Goal: Task Accomplishment & Management: Complete application form

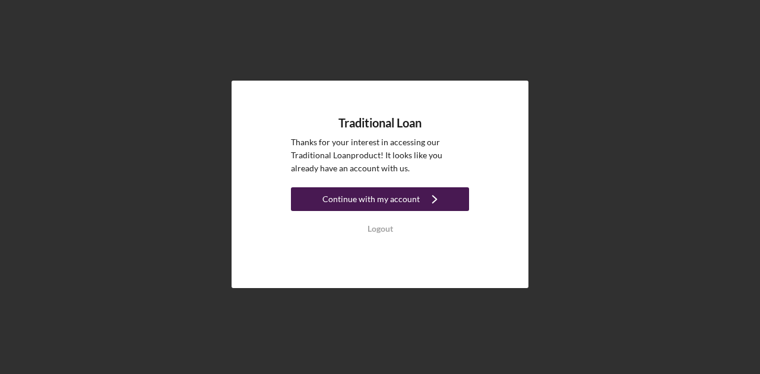
click at [411, 204] on div "Continue with my account" at bounding box center [370, 200] width 97 height 24
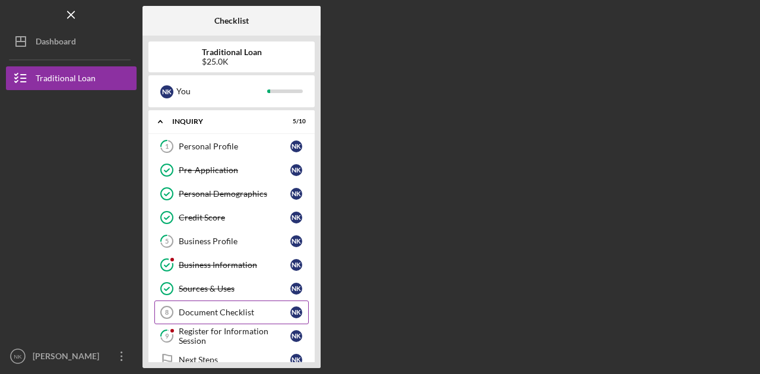
click at [210, 311] on div "Document Checklist" at bounding box center [235, 312] width 112 height 9
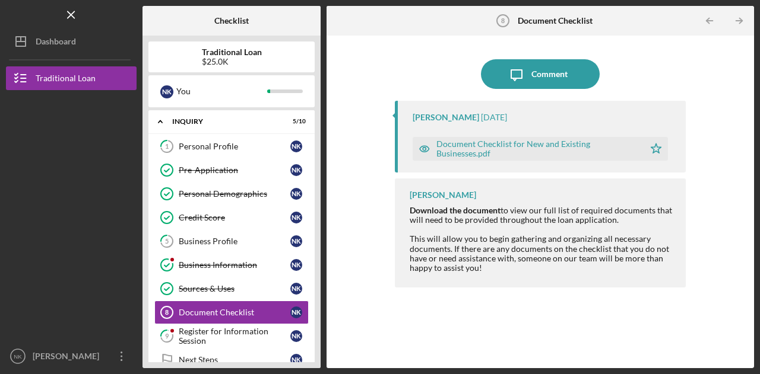
click at [483, 123] on div "[PERSON_NAME] [DATE] Document Checklist for New and Existing Businesses.pdf Ico…" at bounding box center [540, 137] width 291 height 72
click at [231, 327] on div "Register for Information Session" at bounding box center [235, 336] width 112 height 19
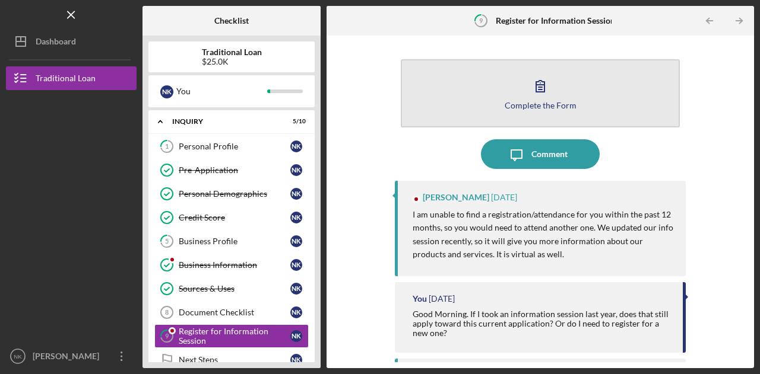
click at [522, 100] on button "Complete the Form Form" at bounding box center [540, 93] width 279 height 68
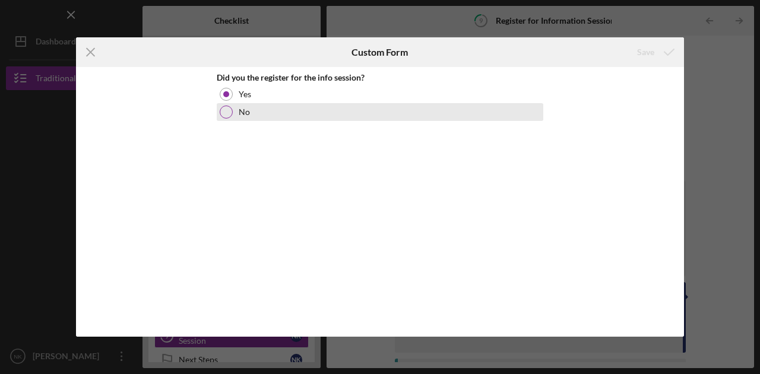
click at [239, 114] on label "No" at bounding box center [244, 111] width 11 height 9
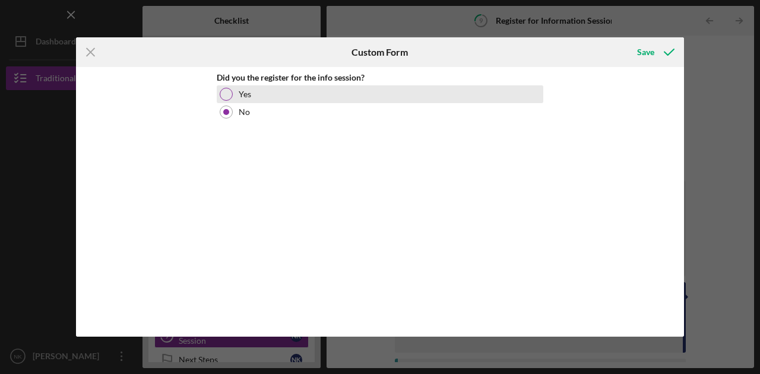
click at [237, 97] on div "Yes" at bounding box center [380, 94] width 326 height 18
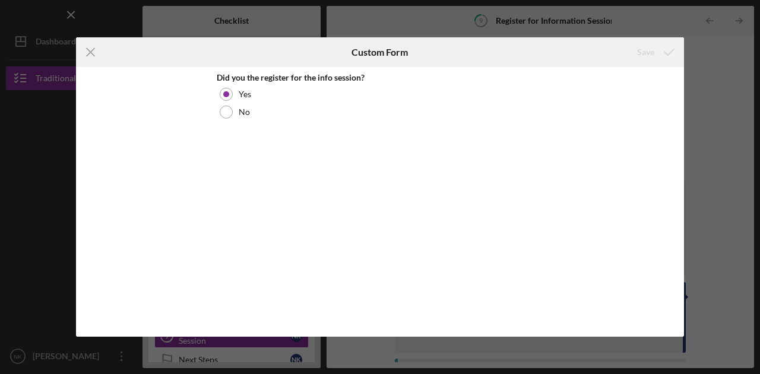
click at [750, 69] on div "Icon/Menu Close Custom Form Save Did you the register for the info session? Yes…" at bounding box center [380, 187] width 760 height 374
click at [97, 53] on icon "Icon/Menu Close" at bounding box center [91, 52] width 30 height 30
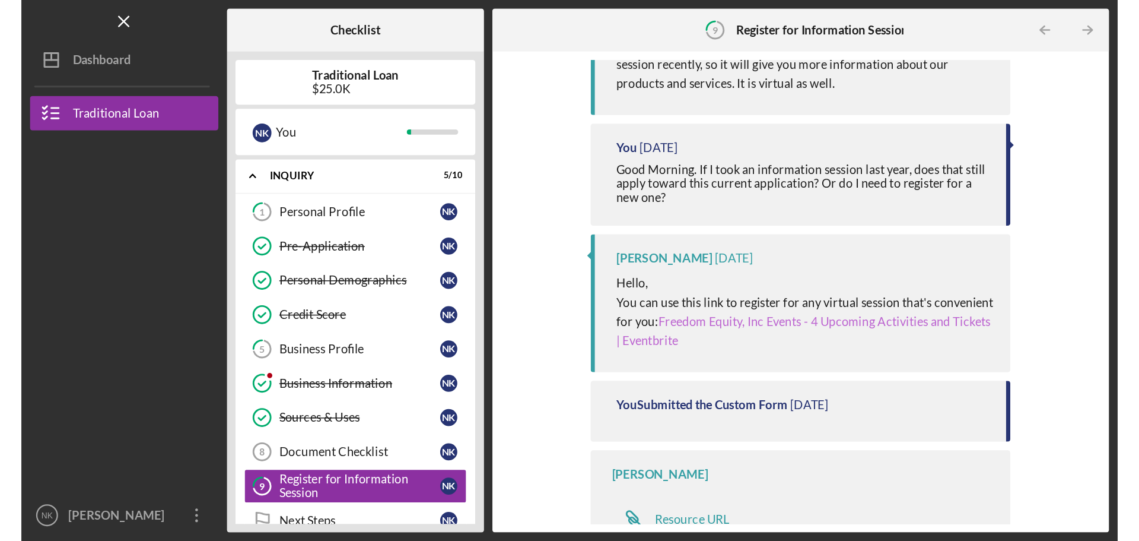
scroll to position [205, 0]
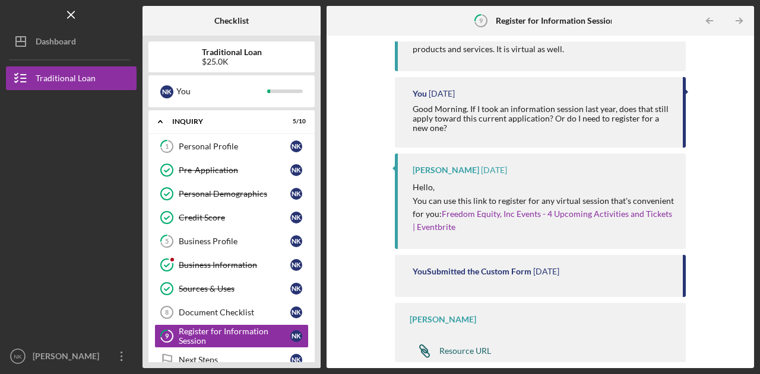
click at [458, 348] on div "Resource URL" at bounding box center [465, 351] width 52 height 9
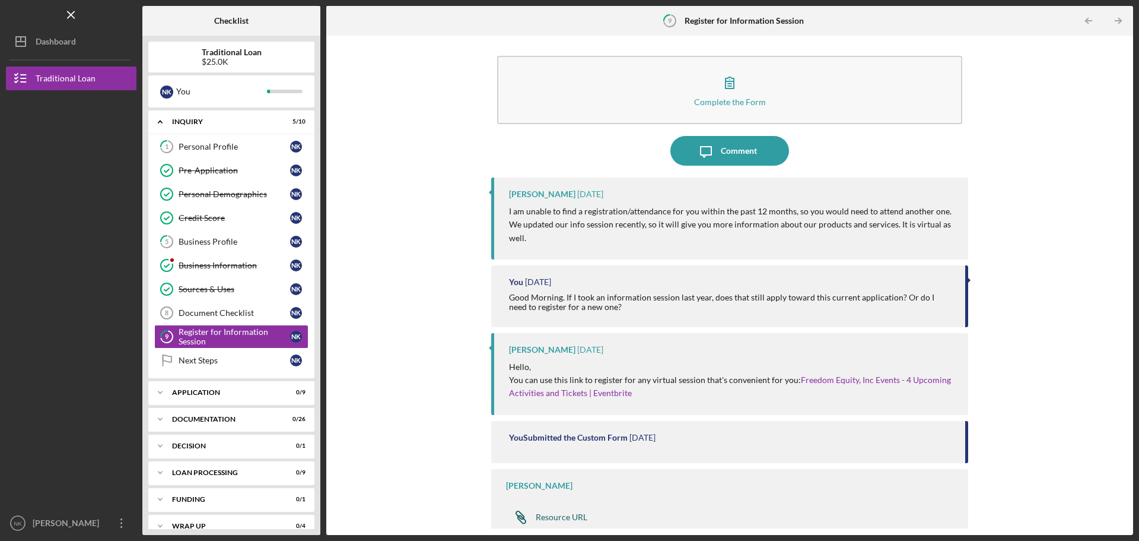
scroll to position [4, 0]
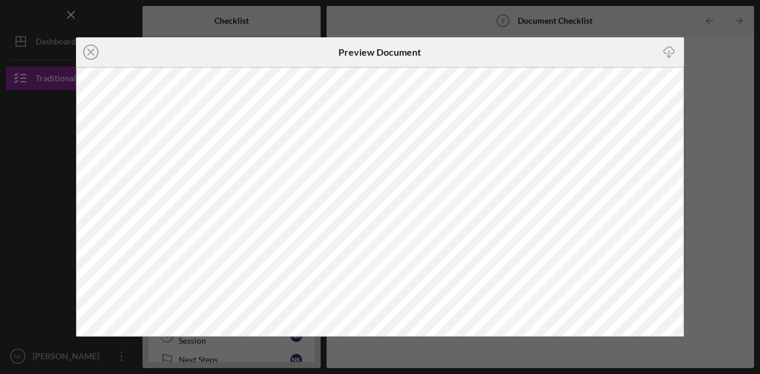
scroll to position [59, 0]
click at [88, 54] on line at bounding box center [91, 52] width 6 height 6
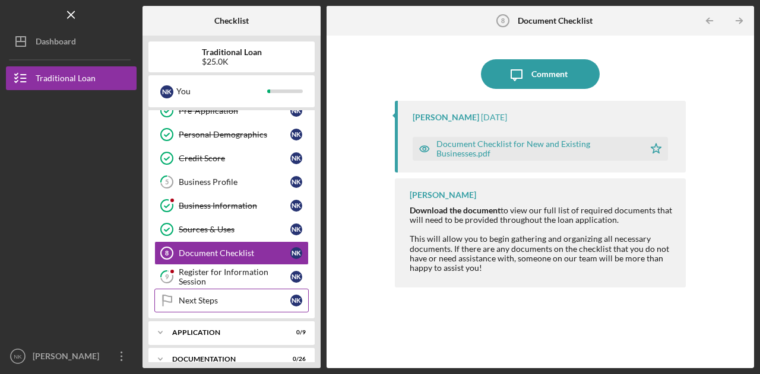
click at [213, 299] on div "Next Steps" at bounding box center [235, 300] width 112 height 9
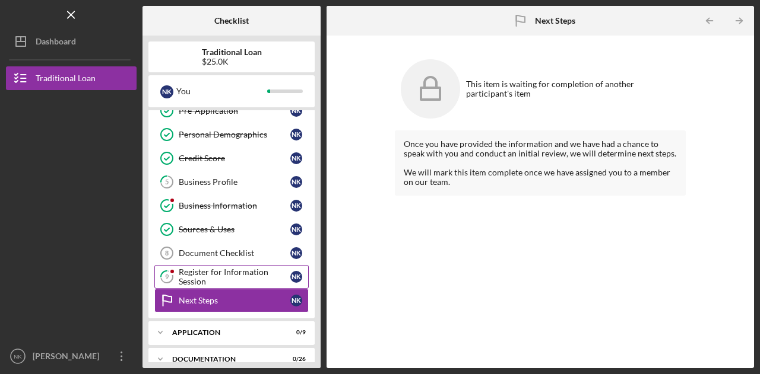
click at [220, 270] on div "Register for Information Session" at bounding box center [235, 277] width 112 height 19
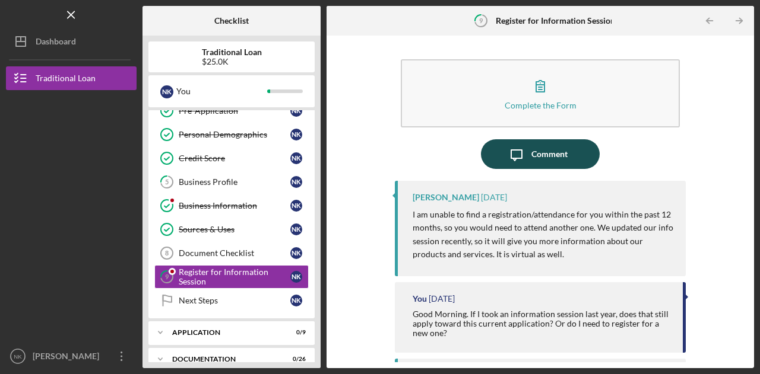
click at [545, 155] on div "Comment" at bounding box center [549, 154] width 36 height 30
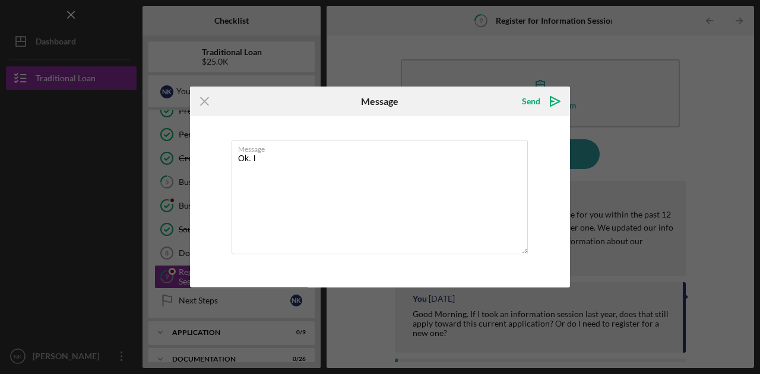
type textarea "Ok. I"
